Goal: Check status: Check status

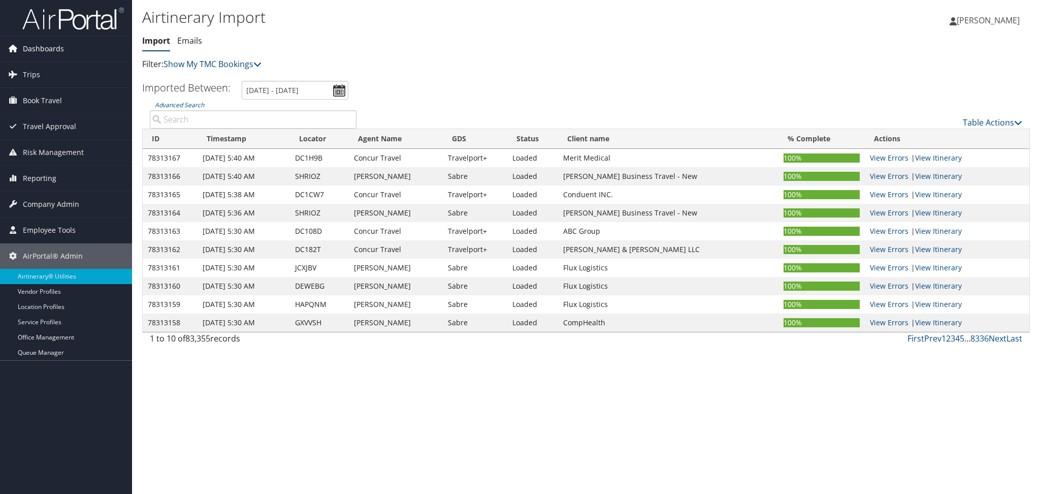
click at [37, 48] on span "Dashboards" at bounding box center [43, 48] width 41 height 25
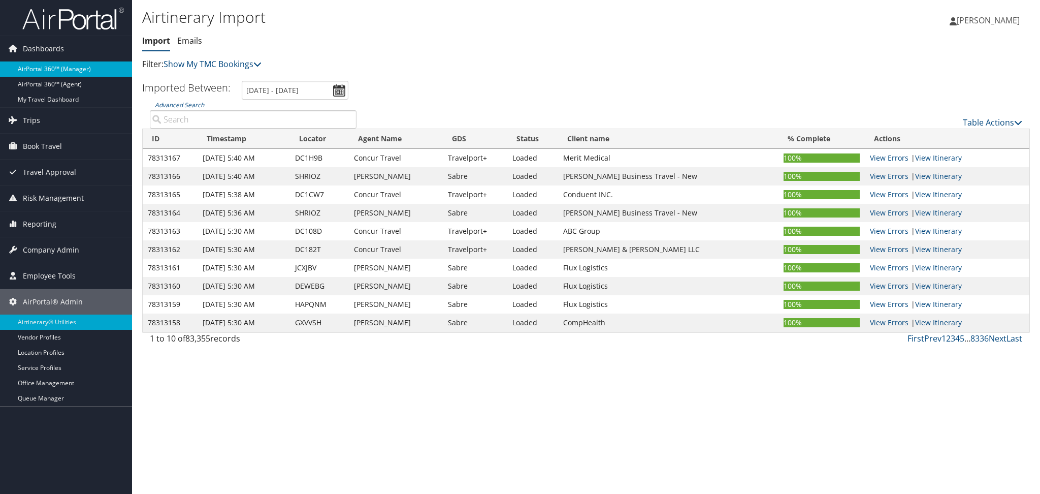
click at [73, 72] on link "AirPortal 360™ (Manager)" at bounding box center [66, 68] width 132 height 15
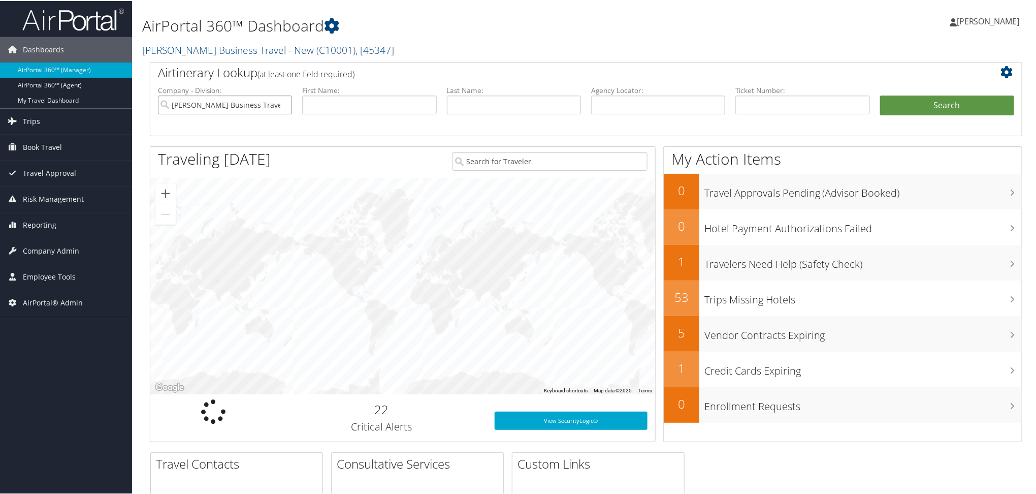
click at [281, 104] on input "[PERSON_NAME] Business Travel - New" at bounding box center [225, 103] width 134 height 19
click at [660, 100] on input "text" at bounding box center [658, 103] width 134 height 19
click at [631, 107] on input "text" at bounding box center [658, 103] width 134 height 19
paste input "CVZFR0"
type input "CVZFR0"
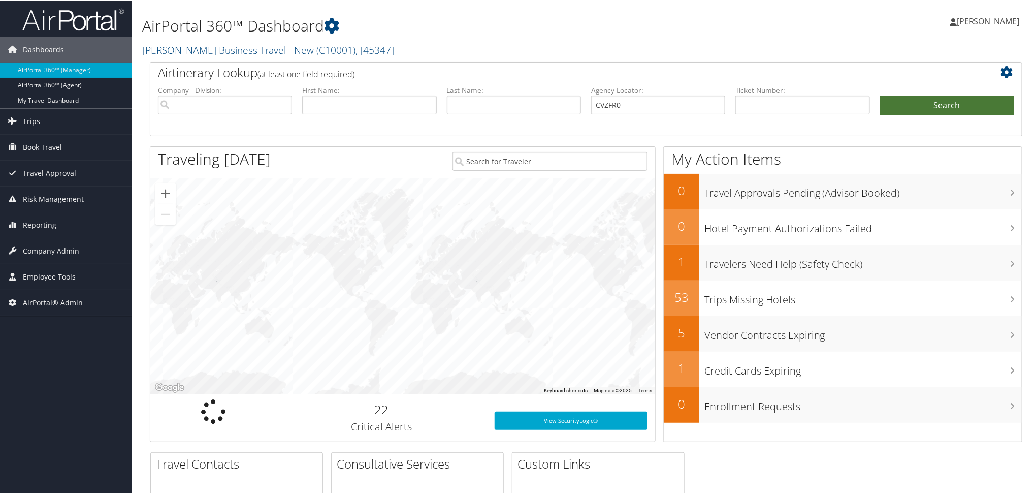
click at [896, 105] on button "Search" at bounding box center [947, 104] width 134 height 20
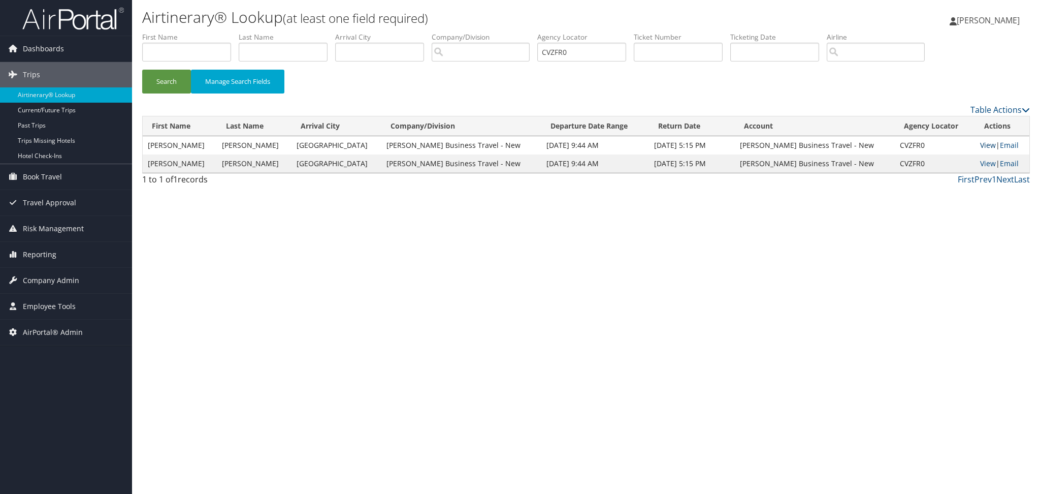
click at [983, 144] on link "View" at bounding box center [988, 145] width 16 height 10
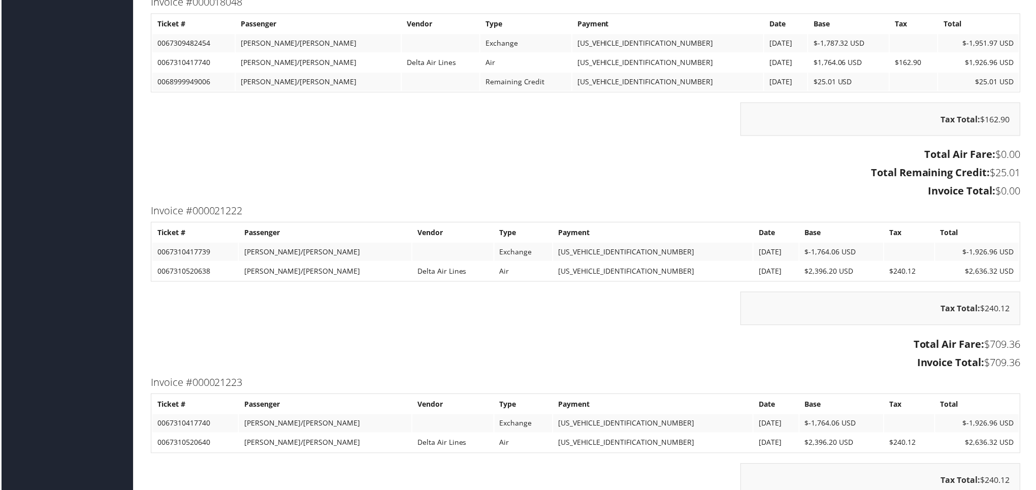
scroll to position [3486, 0]
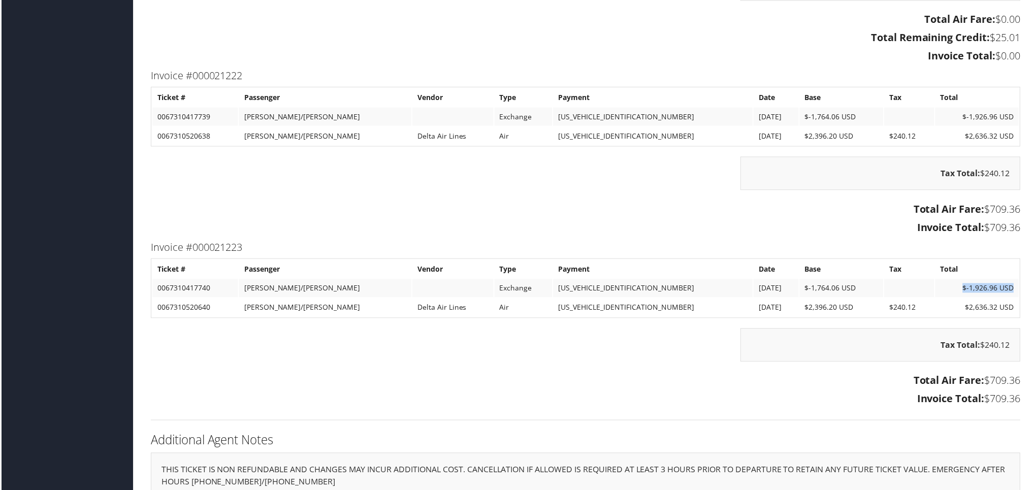
drag, startPoint x: 957, startPoint y: 278, endPoint x: 1015, endPoint y: 274, distance: 58.0
click at [1015, 280] on td "$-1,926.96 USD" at bounding box center [979, 289] width 84 height 18
click at [919, 308] on div "Invoice #000021223 Ticket # Passenger Vendor Type Payment Date Base Tax Total 0…" at bounding box center [586, 325] width 888 height 172
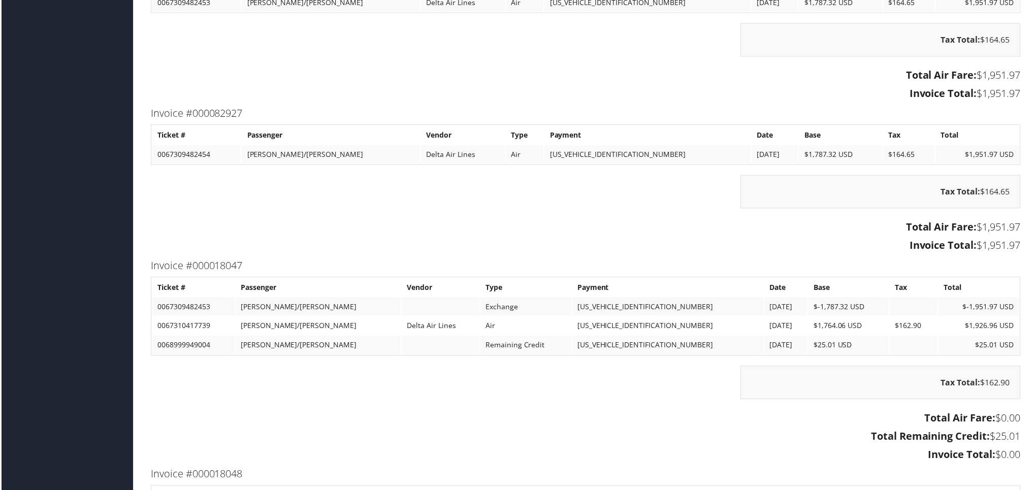
scroll to position [2944, 0]
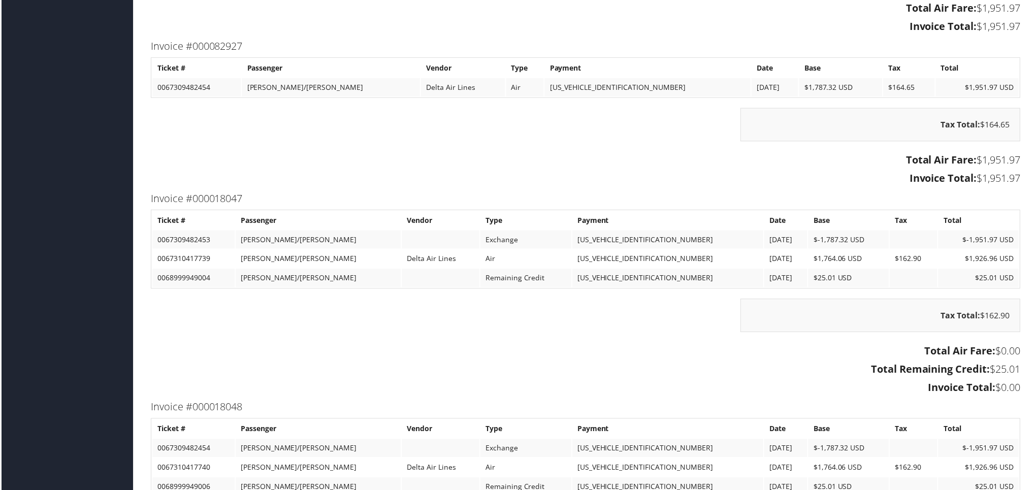
click at [964, 237] on td "$-1,951.97 USD" at bounding box center [980, 240] width 81 height 18
drag, startPoint x: 964, startPoint y: 275, endPoint x: 1006, endPoint y: 274, distance: 41.7
click at [1006, 274] on td "$25.01 USD" at bounding box center [980, 279] width 81 height 18
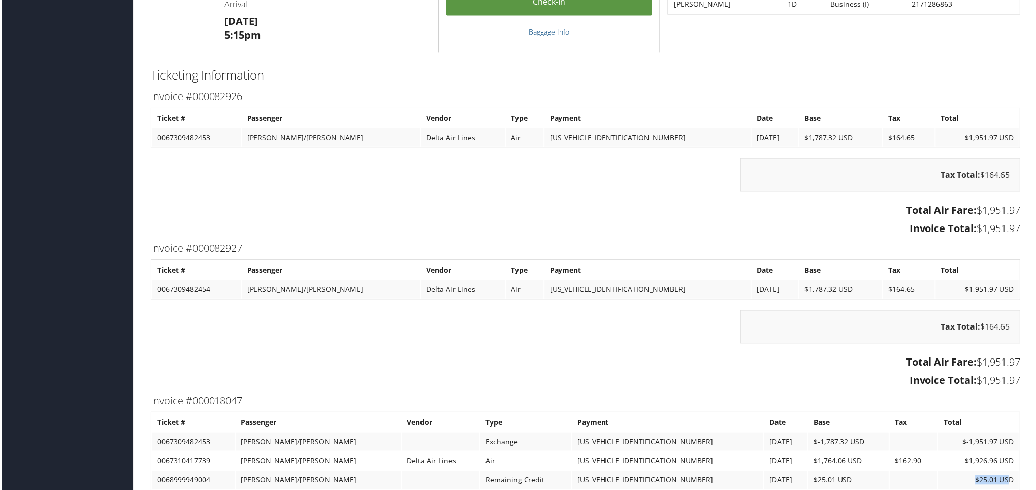
scroll to position [2606, 0]
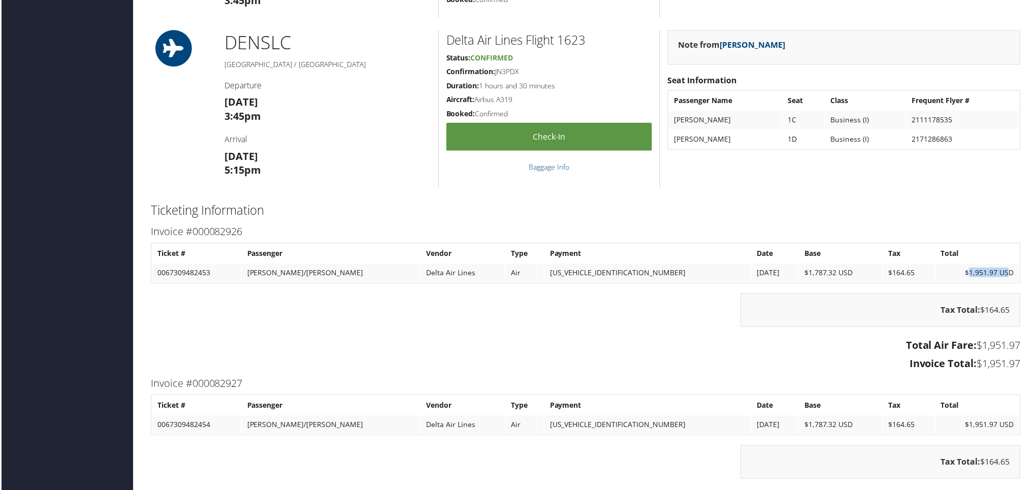
drag, startPoint x: 967, startPoint y: 273, endPoint x: 1009, endPoint y: 278, distance: 41.9
click at [1009, 278] on td "$1,951.97 USD" at bounding box center [978, 274] width 83 height 18
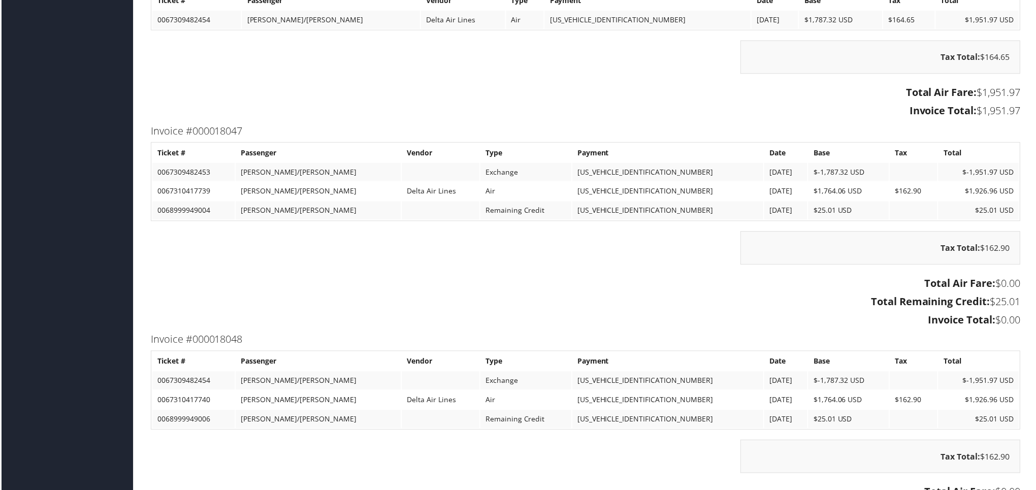
scroll to position [3080, 0]
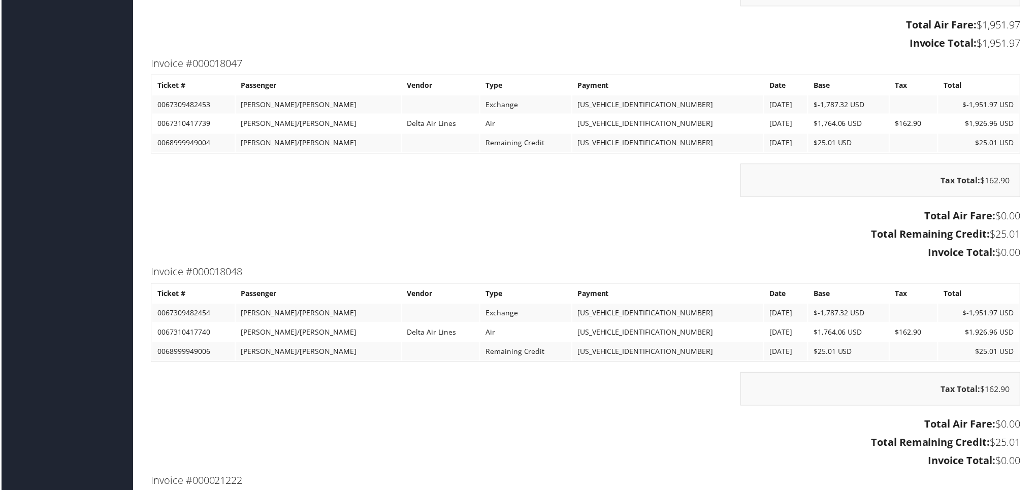
click at [699, 437] on h3 "Total Remaining Credit: $25.01" at bounding box center [586, 444] width 872 height 14
click at [687, 437] on h3 "Total Remaining Credit: $25.01" at bounding box center [586, 444] width 872 height 14
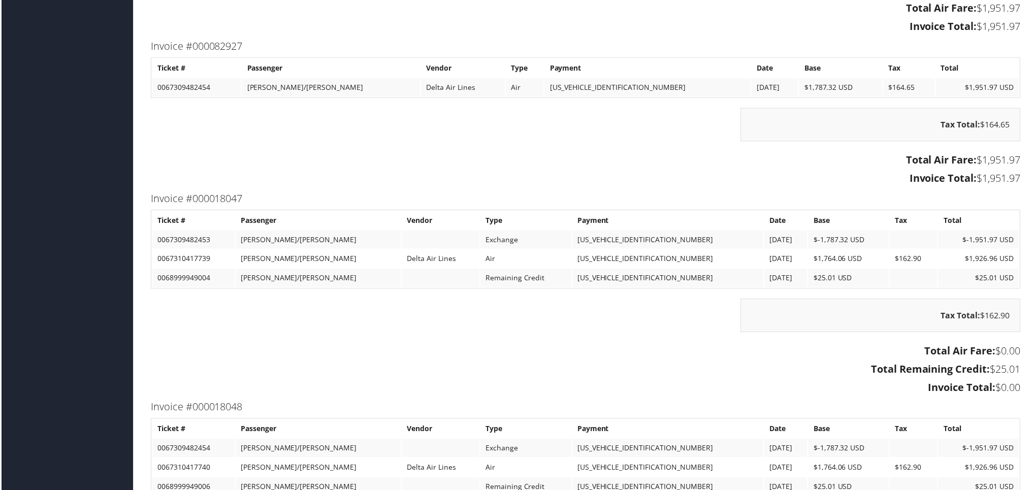
scroll to position [3012, 0]
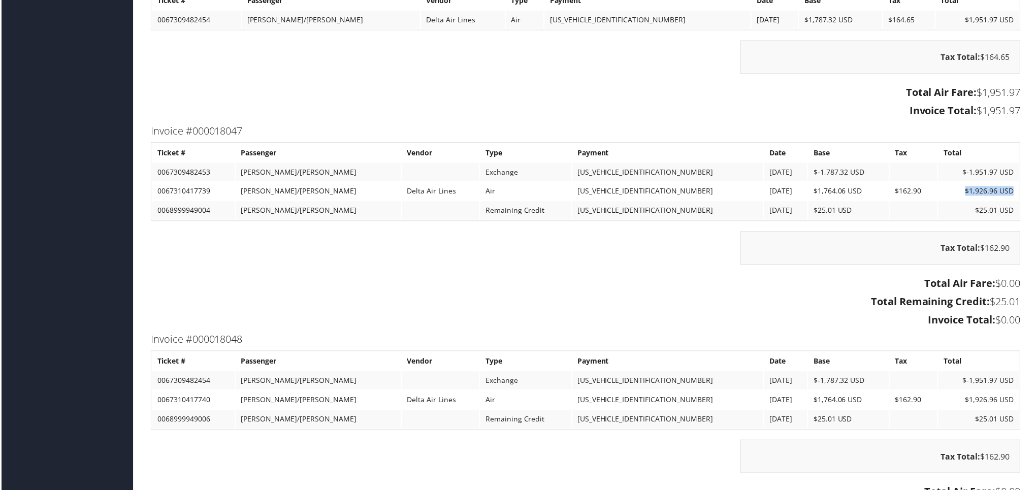
drag, startPoint x: 962, startPoint y: 188, endPoint x: 1016, endPoint y: 193, distance: 54.1
click at [1016, 193] on td "$1,926.96 USD" at bounding box center [980, 192] width 81 height 18
click at [743, 277] on h3 "Total Air Fare: $0.00" at bounding box center [586, 284] width 872 height 14
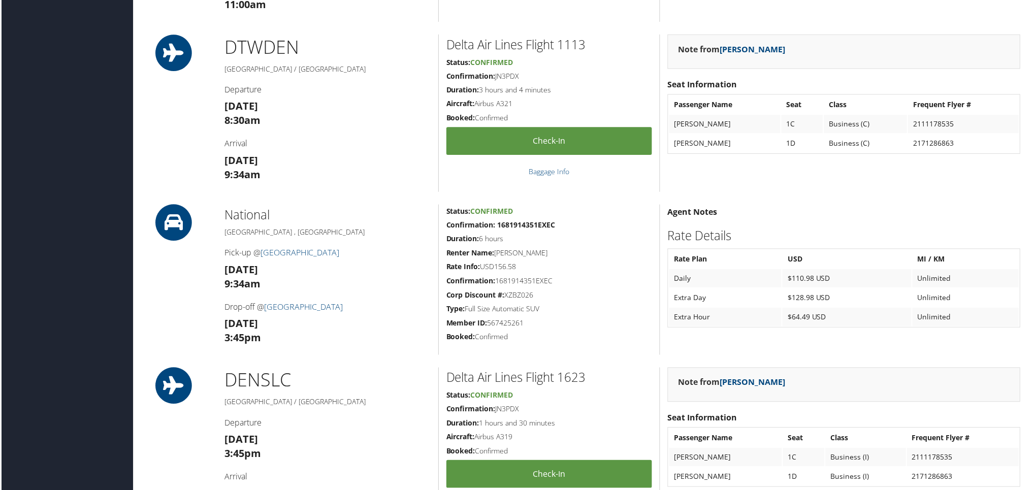
scroll to position [1861, 0]
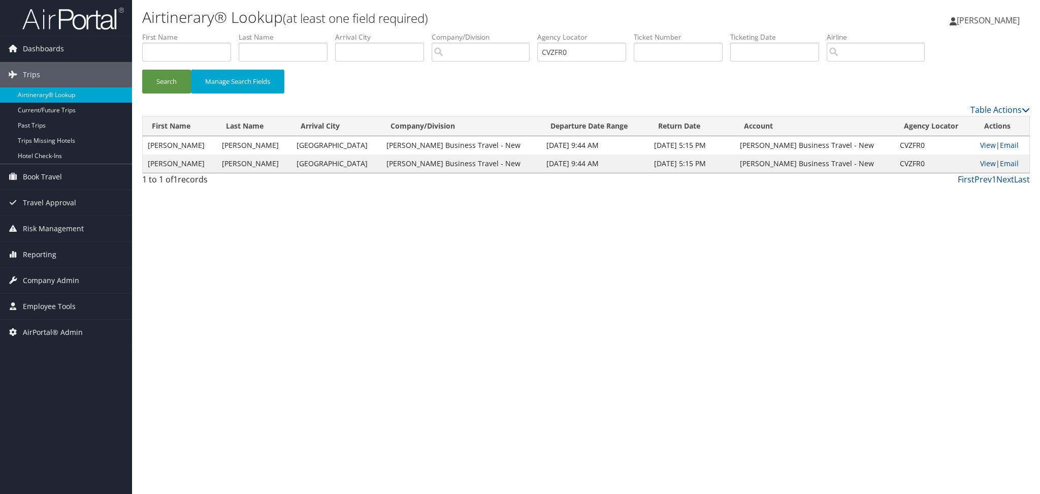
click at [968, 26] on link "[PERSON_NAME]" at bounding box center [990, 20] width 80 height 30
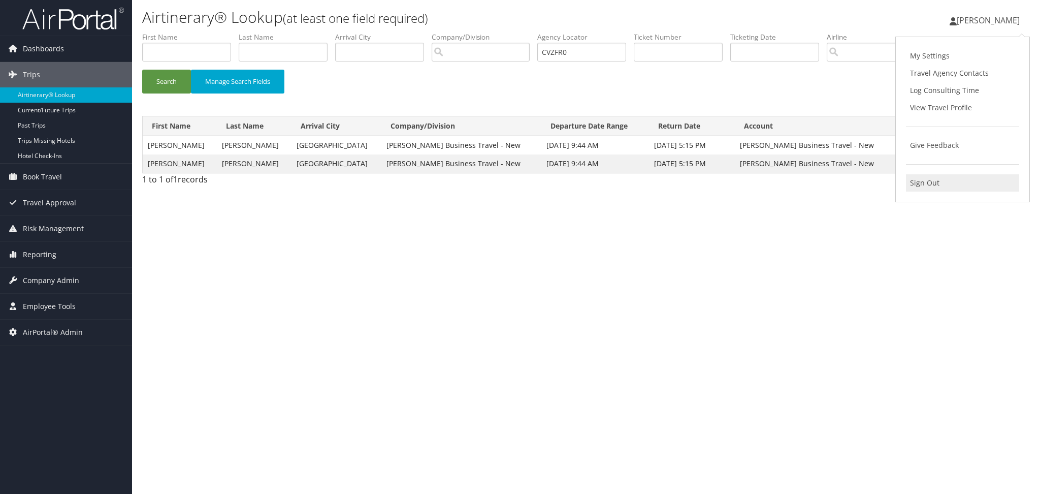
click at [929, 186] on link "Sign Out" at bounding box center [962, 182] width 113 height 17
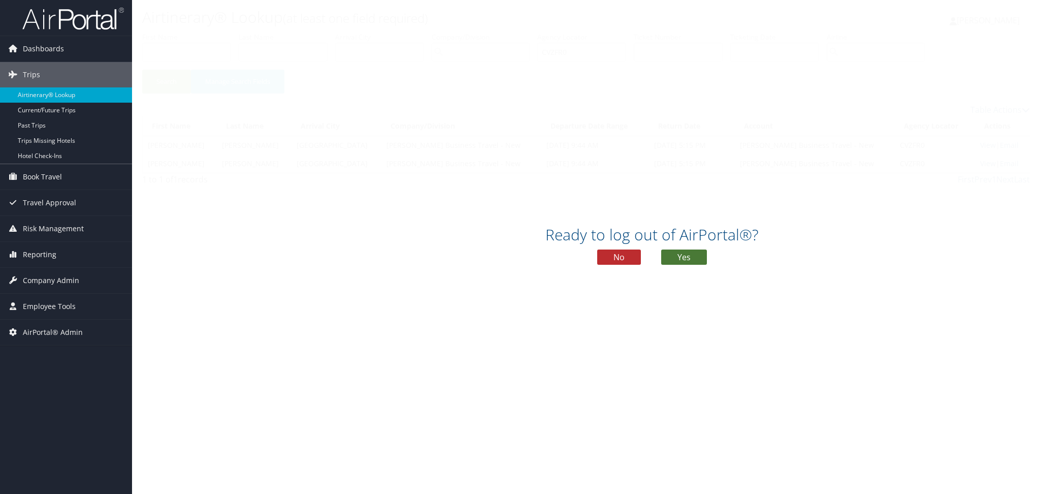
click at [690, 262] on button "Yes" at bounding box center [684, 256] width 46 height 15
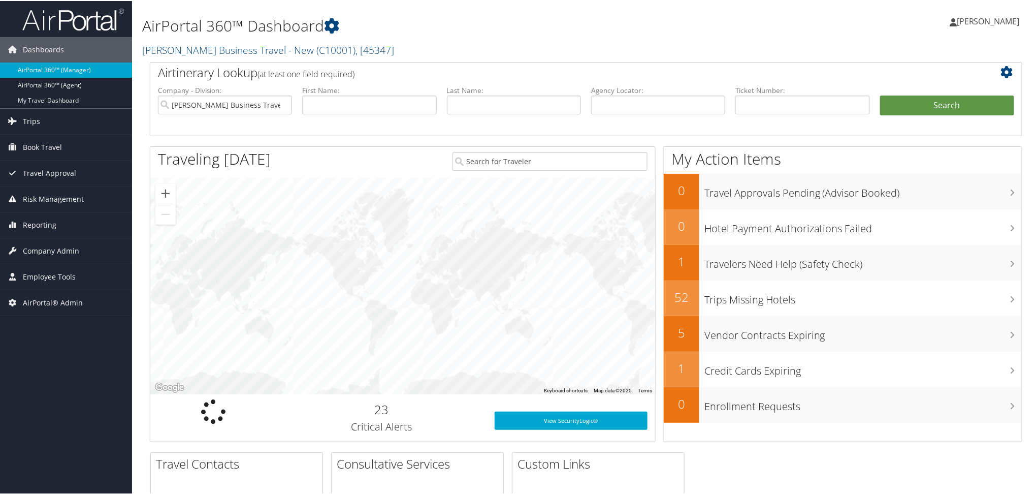
click at [564, 23] on h1 "AirPortal 360™ Dashboard" at bounding box center [438, 24] width 592 height 21
click at [1001, 70] on icon at bounding box center [1009, 71] width 17 height 12
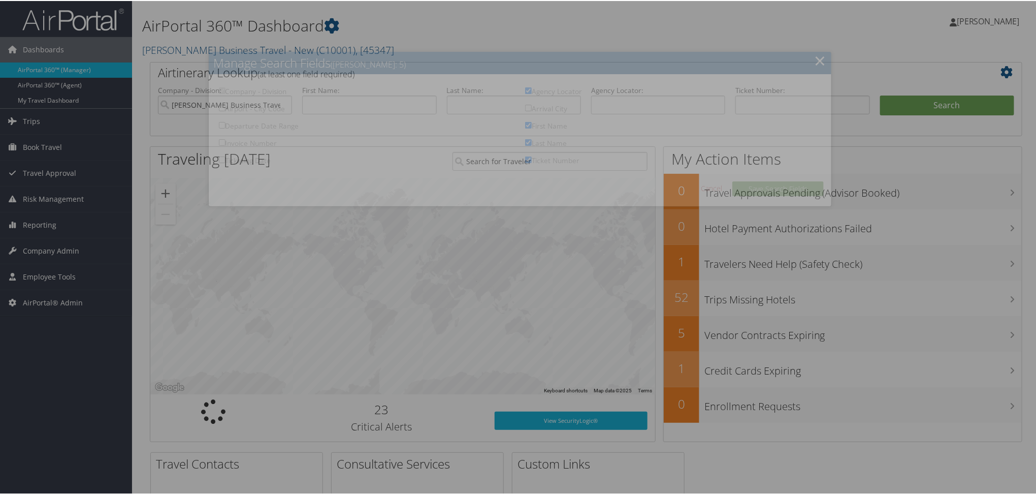
checkbox input "true"
